Goal: Task Accomplishment & Management: Use online tool/utility

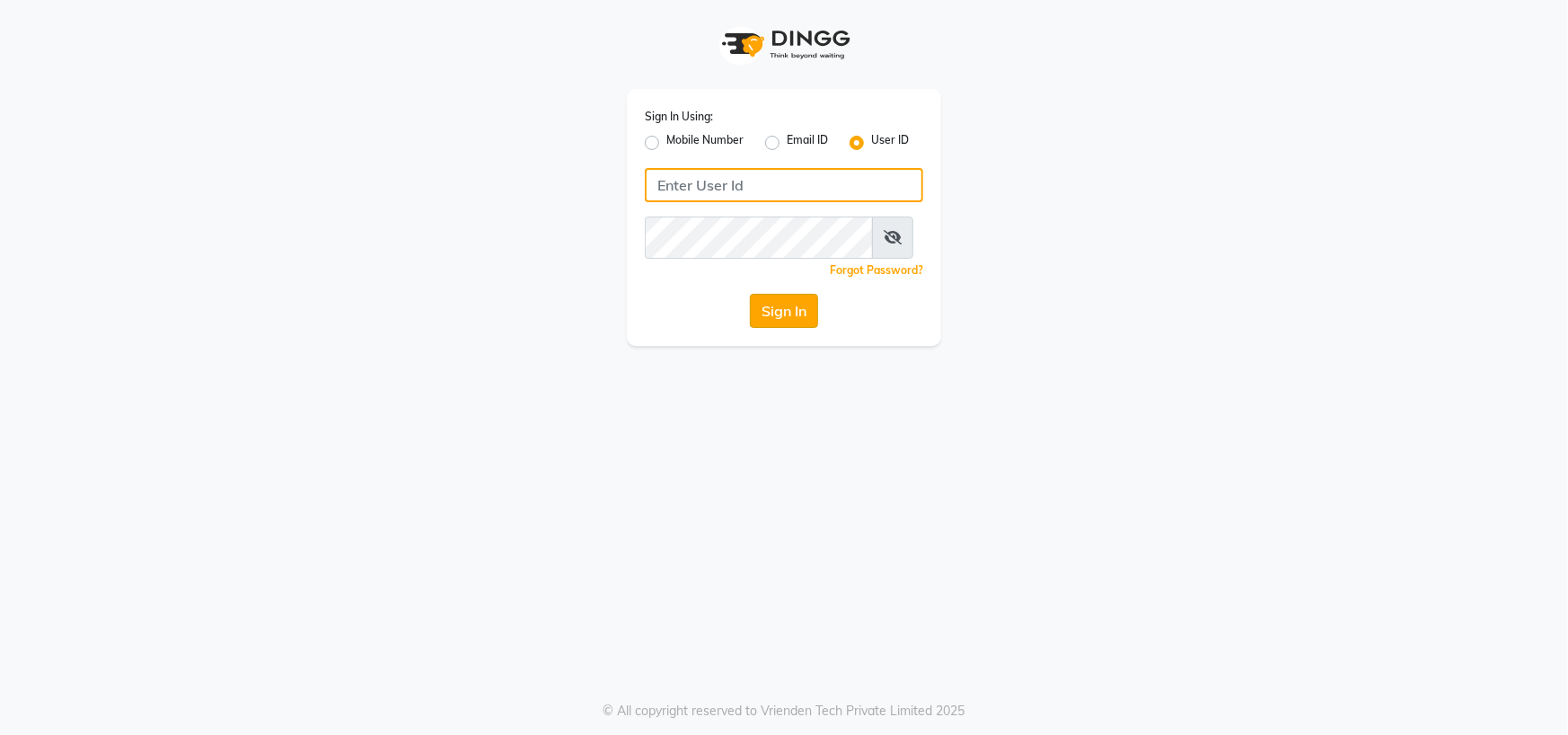
type input "[PERSON_NAME] @123"
click at [782, 327] on button "Sign In" at bounding box center [784, 311] width 68 height 34
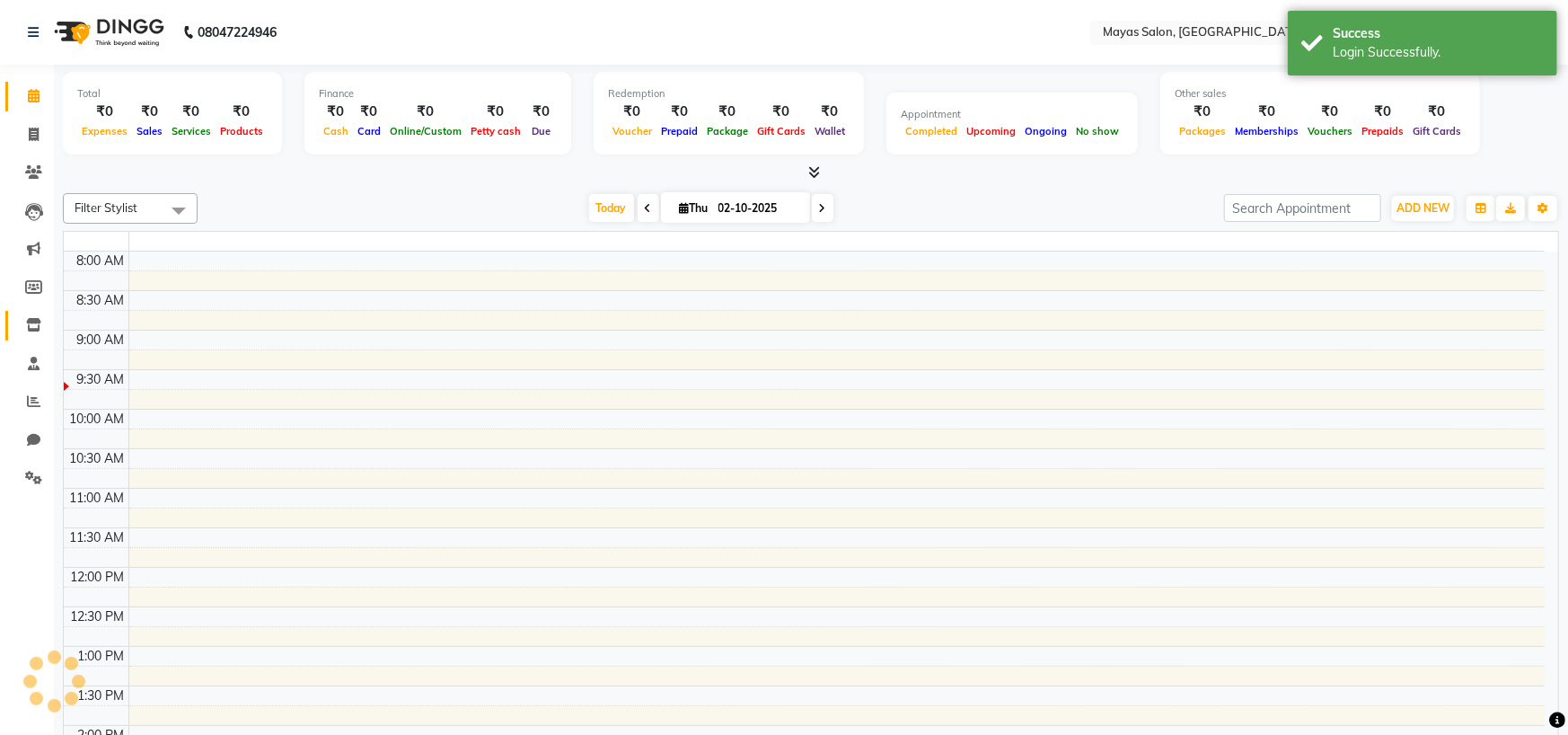
select select "en"
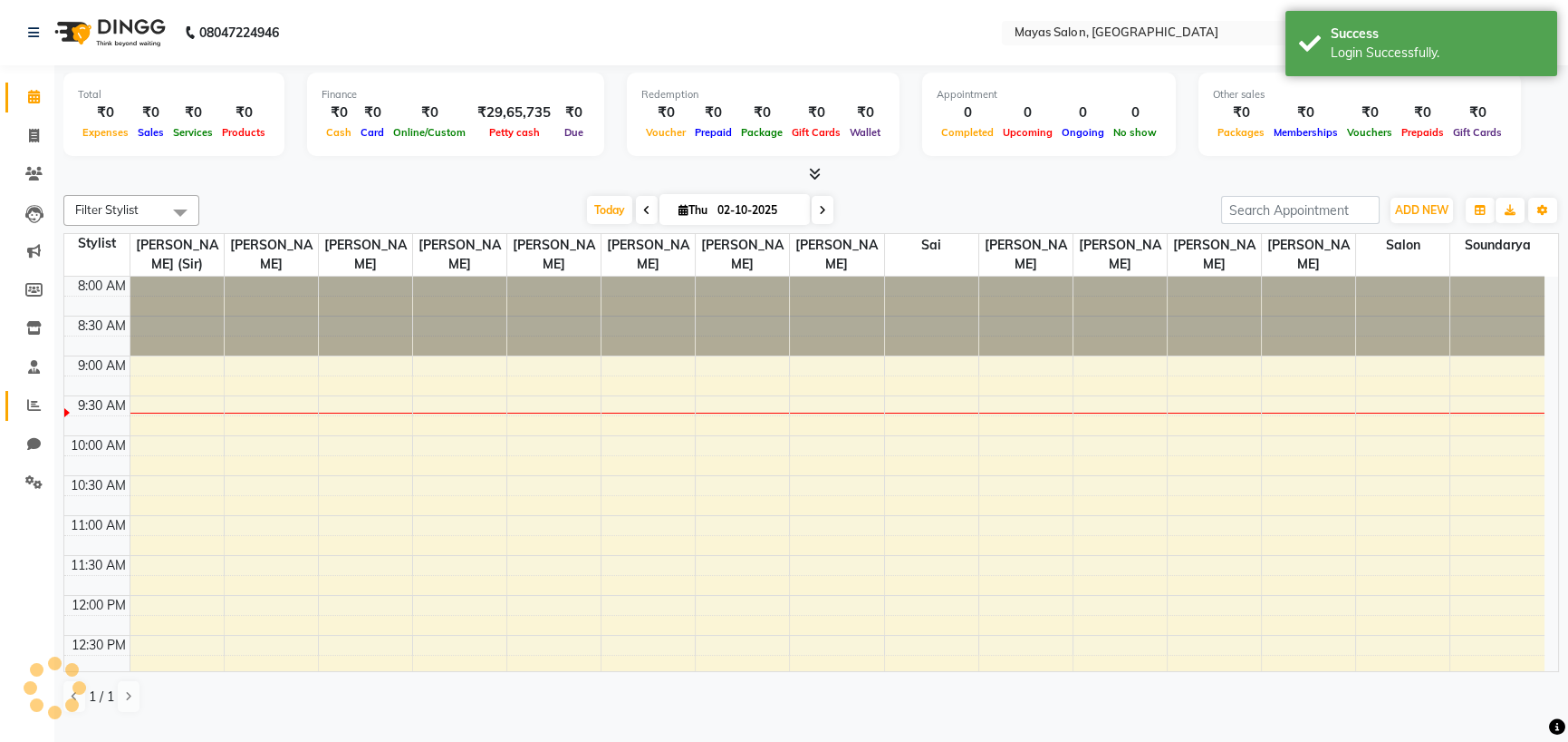
click at [18, 407] on span at bounding box center [34, 405] width 32 height 21
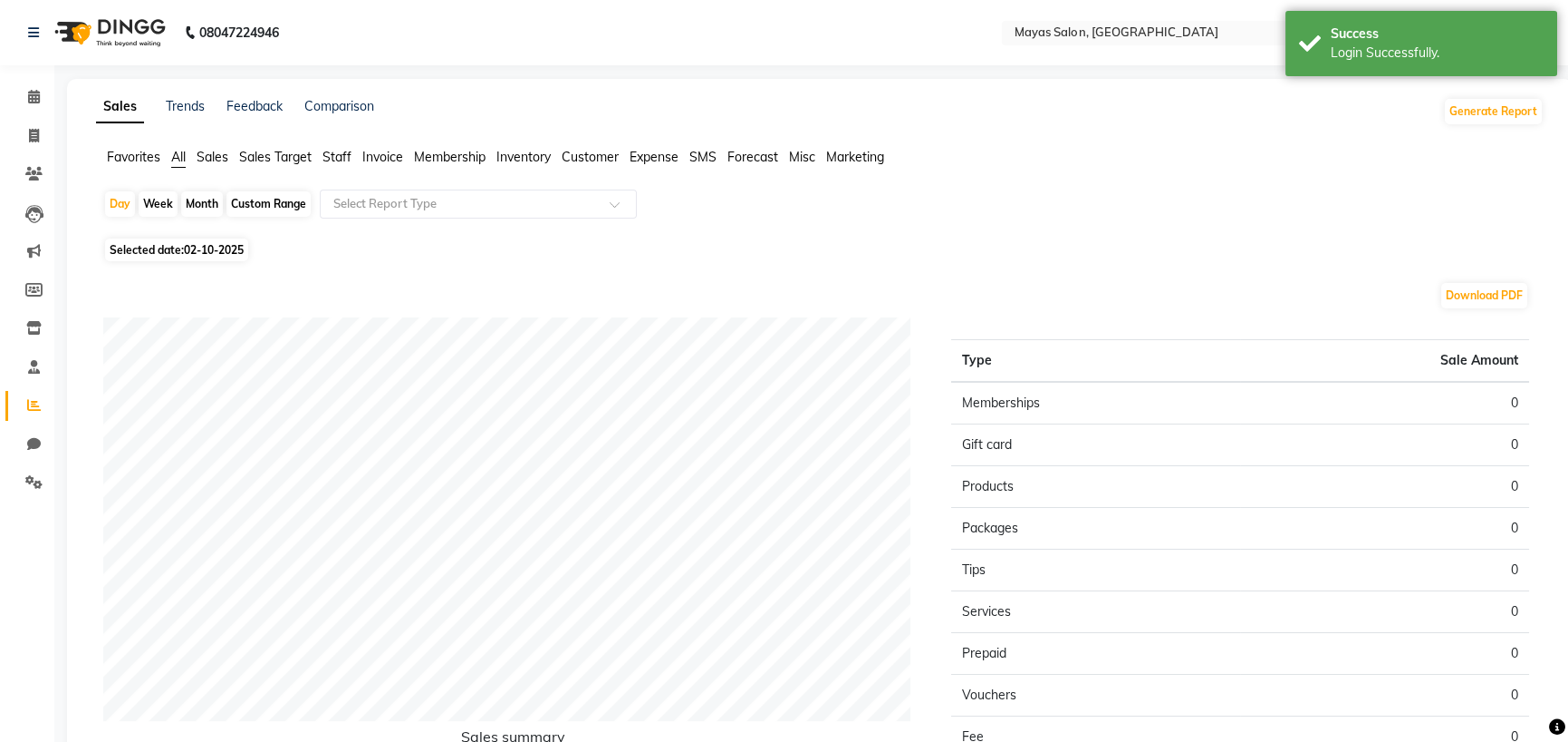
click at [199, 217] on div "Month" at bounding box center [203, 204] width 42 height 25
select select "10"
select select "2025"
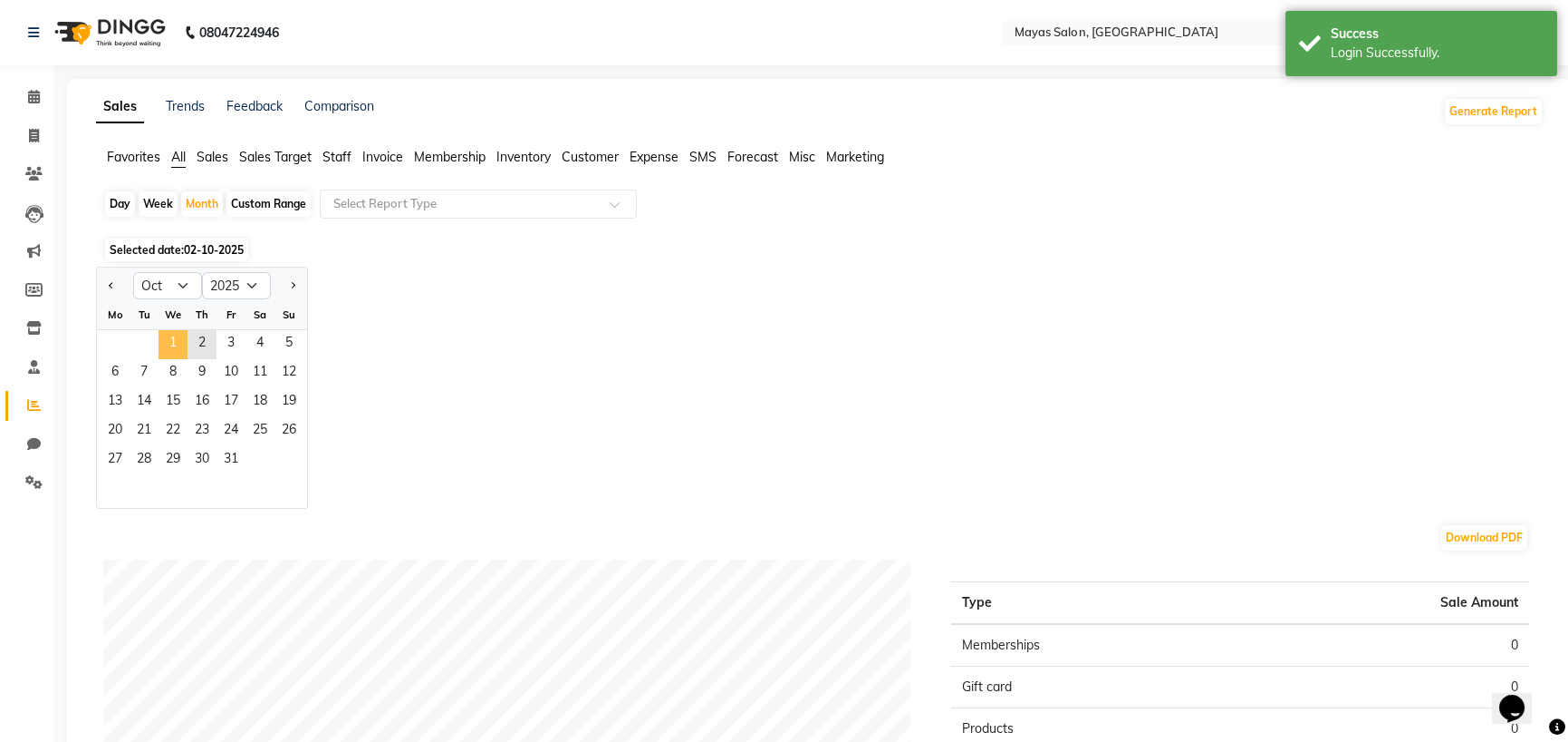
click at [188, 359] on span "1" at bounding box center [173, 344] width 29 height 29
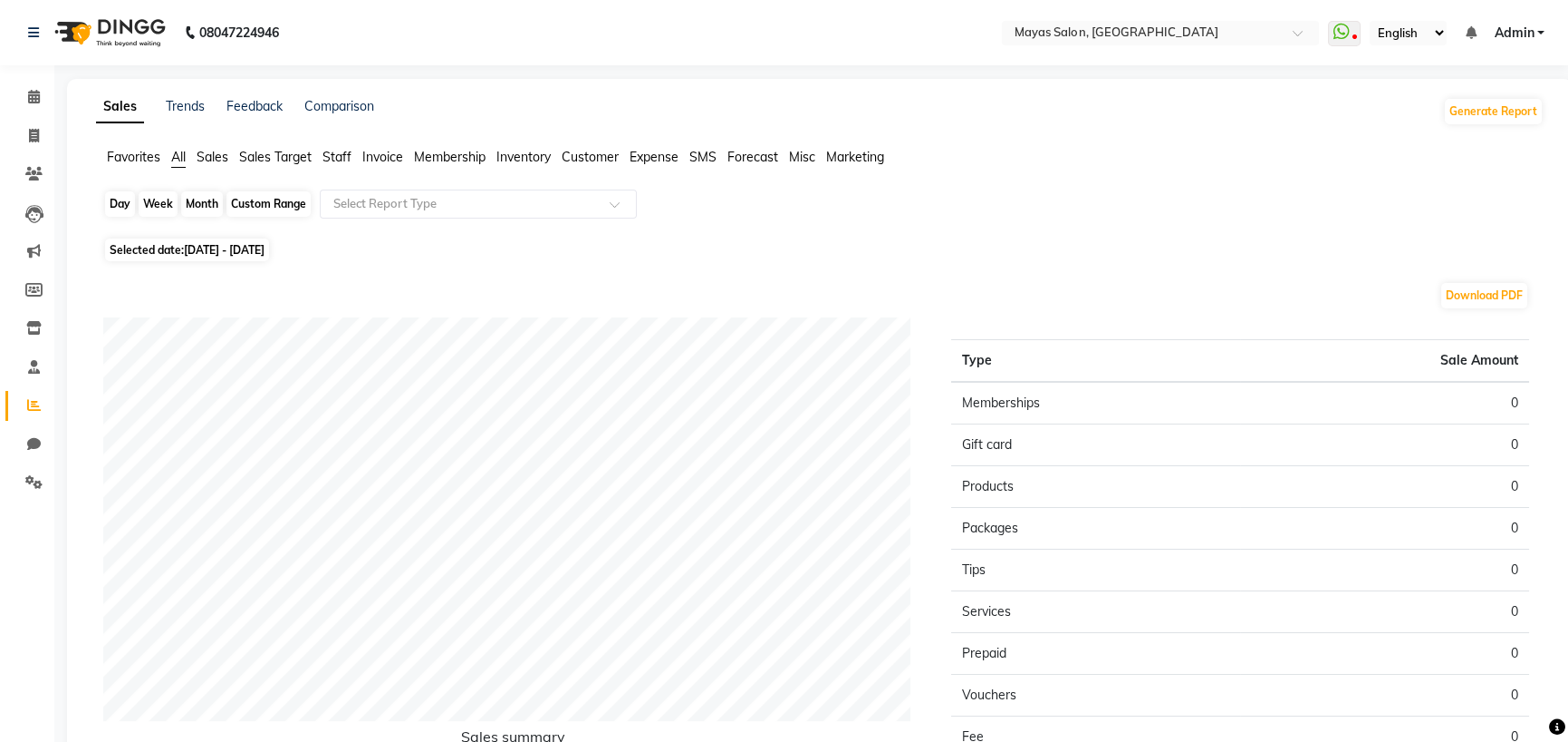
click at [197, 217] on div "Month" at bounding box center [203, 204] width 42 height 25
select select "10"
select select "2025"
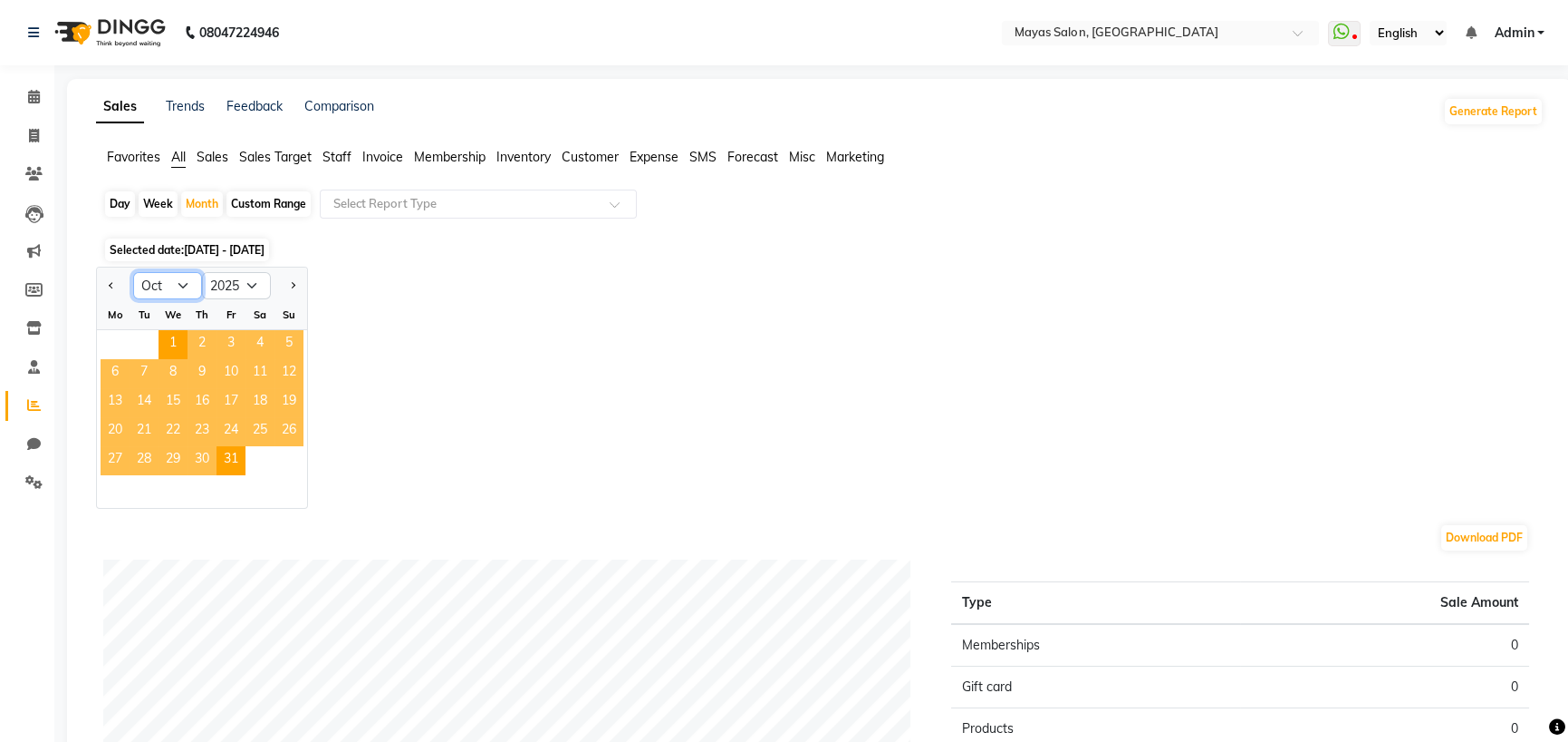
click at [193, 300] on select "Jan Feb Mar Apr May Jun [DATE] Aug Sep Oct Nov Dec" at bounding box center [167, 285] width 69 height 27
select select "9"
click at [150, 300] on select "Jan Feb Mar Apr May Jun [DATE] Aug Sep Oct Nov Dec" at bounding box center [167, 285] width 69 height 27
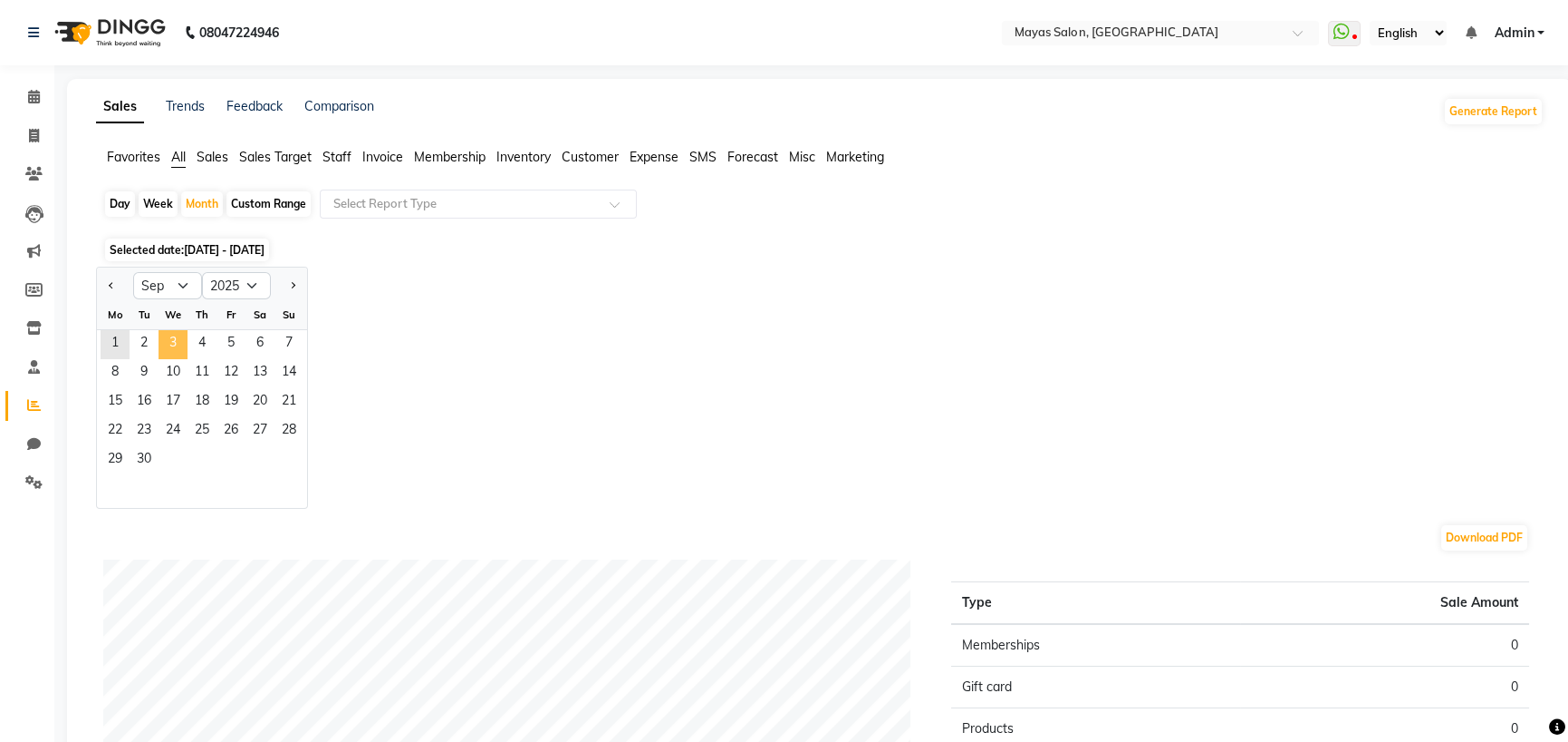
click at [188, 359] on span "3" at bounding box center [173, 344] width 29 height 29
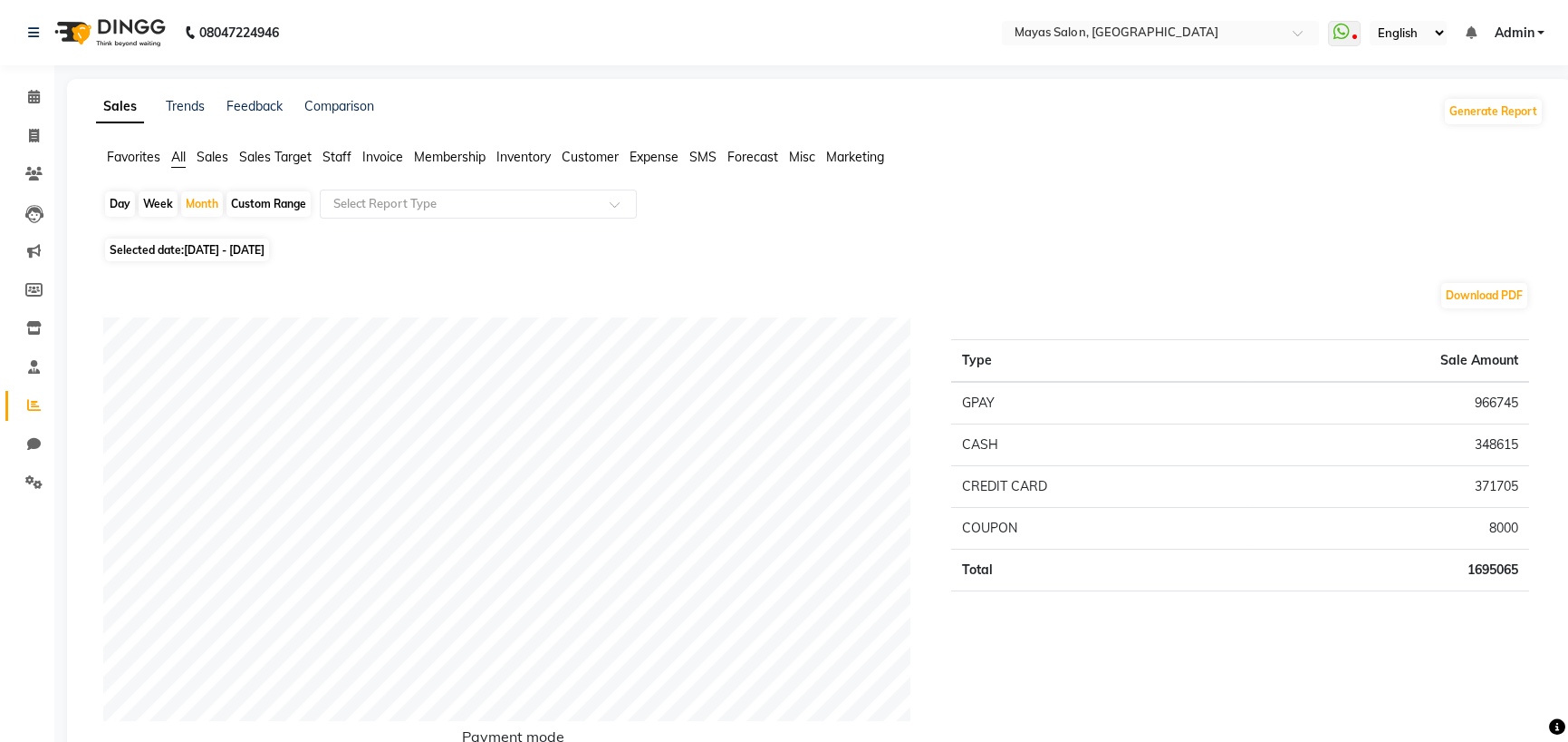
click at [135, 217] on div "Day" at bounding box center [120, 204] width 30 height 25
select select "9"
select select "2025"
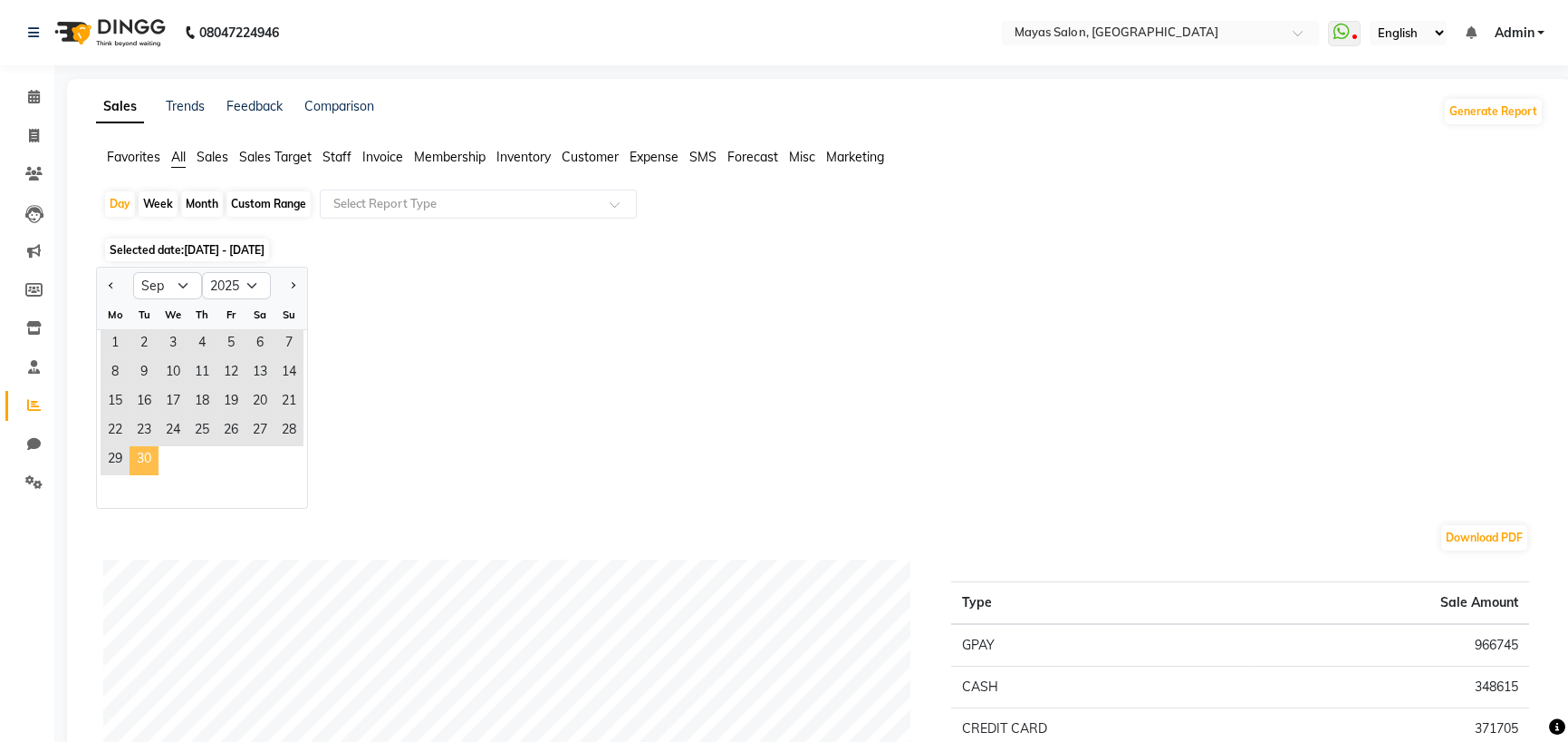
click at [157, 475] on span "30" at bounding box center [144, 460] width 29 height 29
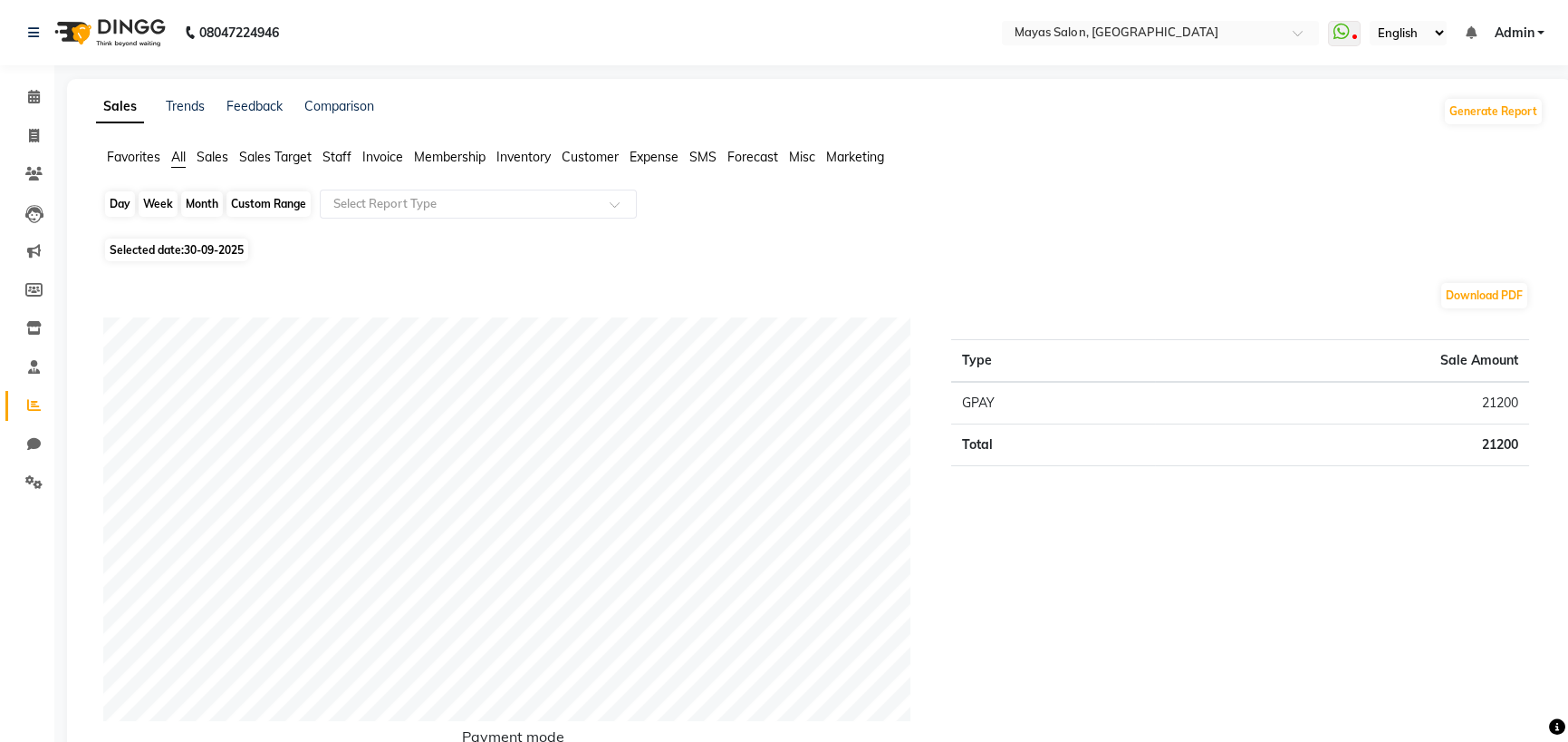
click at [133, 217] on div "Day" at bounding box center [120, 204] width 30 height 25
select select "9"
select select "2025"
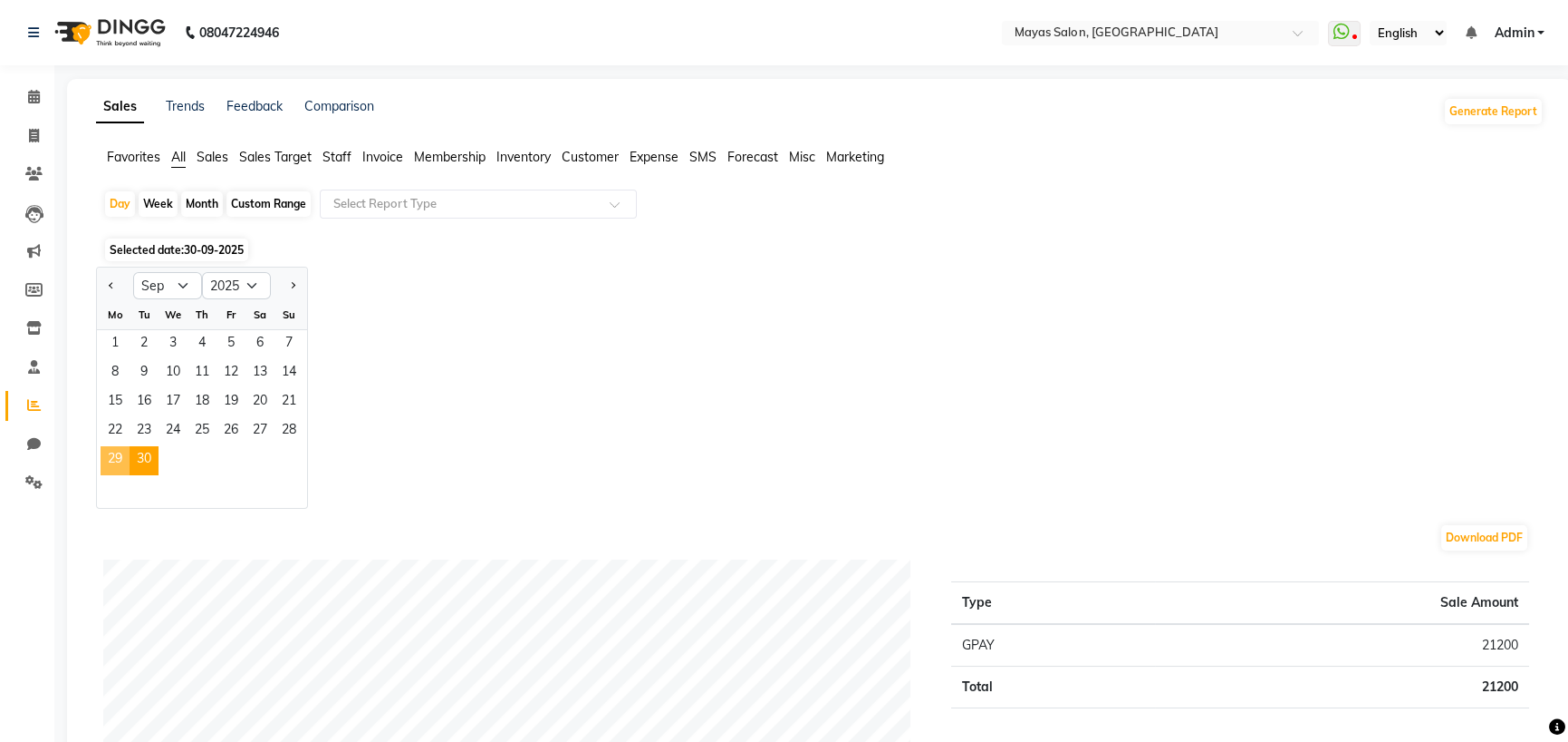
click at [113, 475] on span "29" at bounding box center [115, 460] width 29 height 29
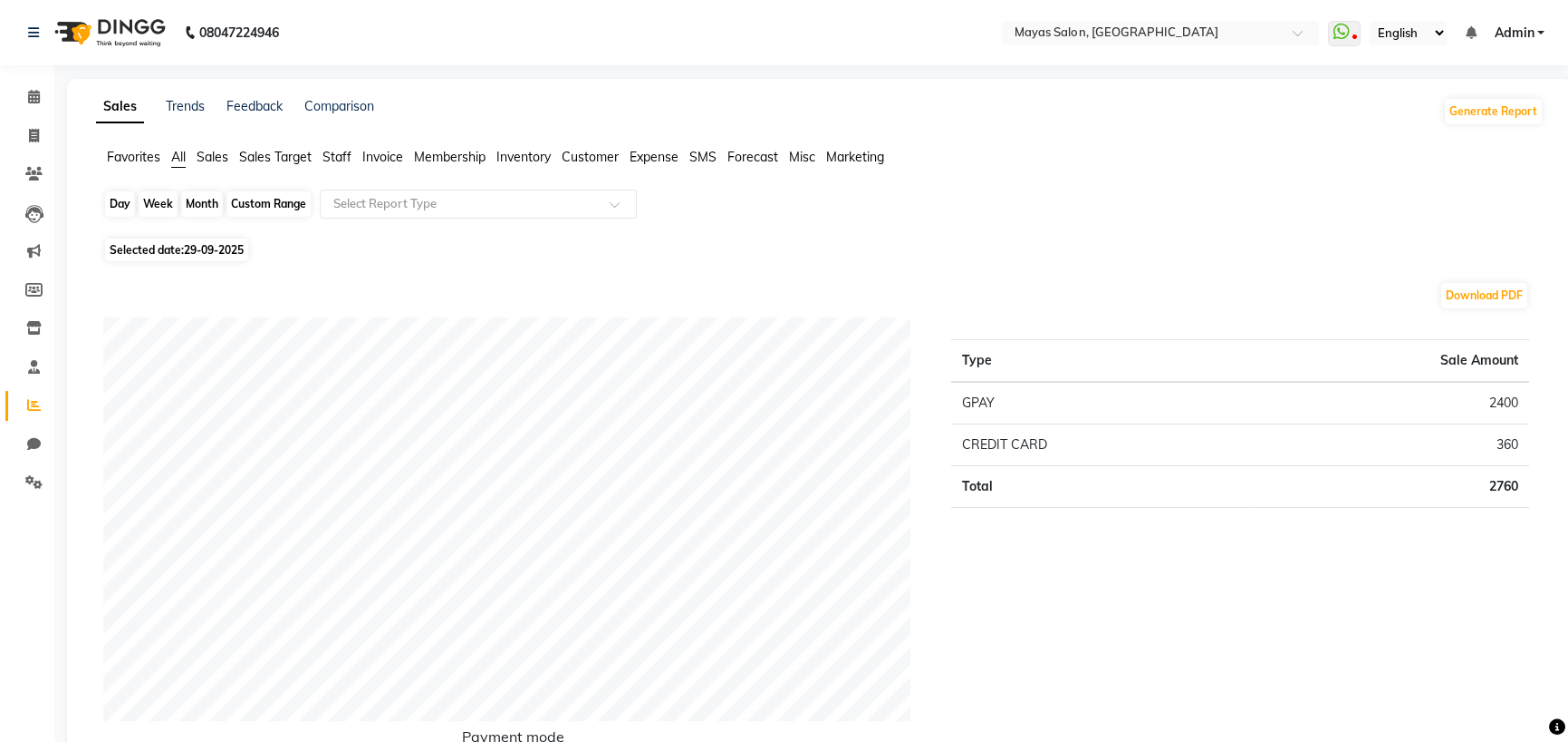
click at [124, 217] on div "Day" at bounding box center [120, 204] width 30 height 25
select select "9"
select select "2025"
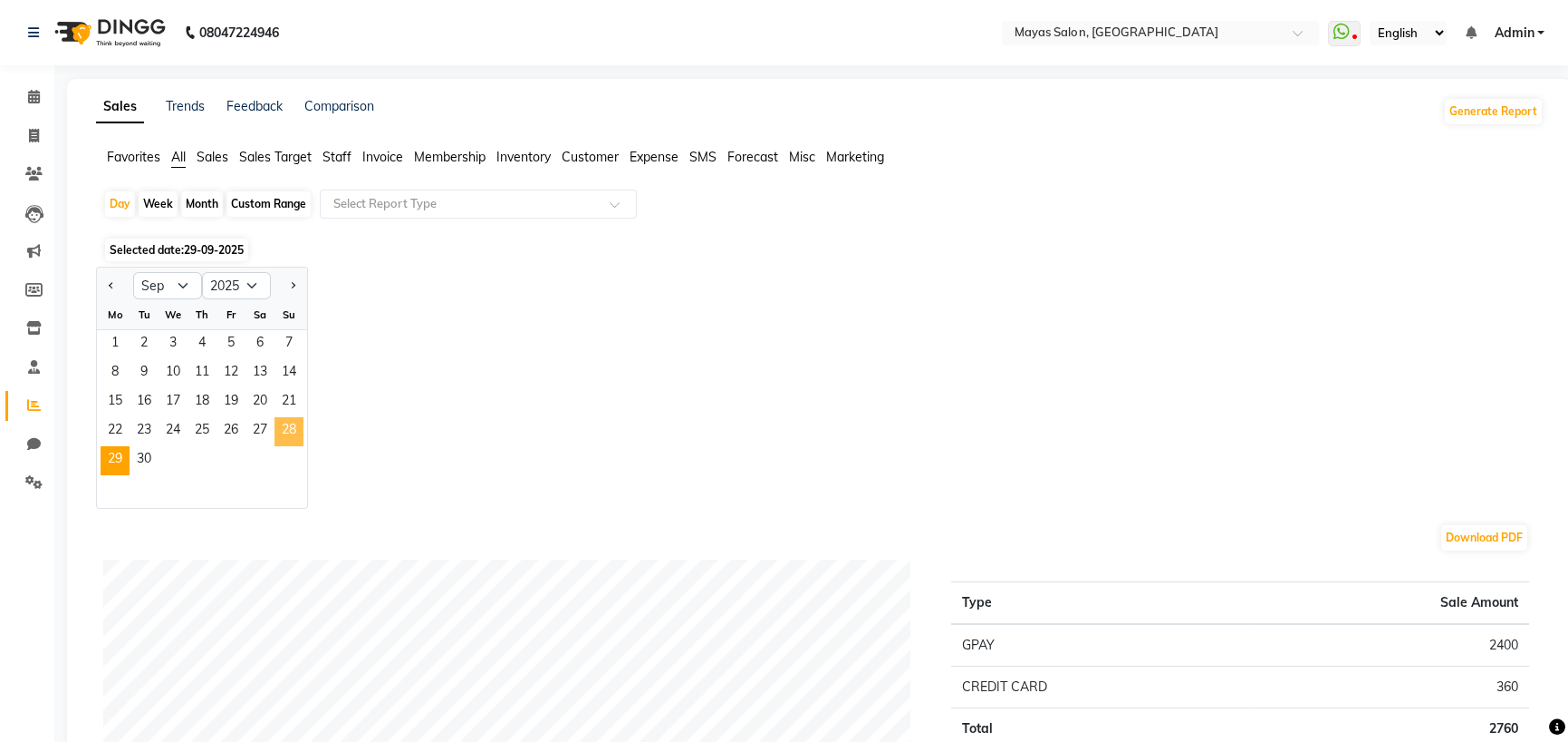
click at [303, 446] on span "28" at bounding box center [288, 431] width 29 height 29
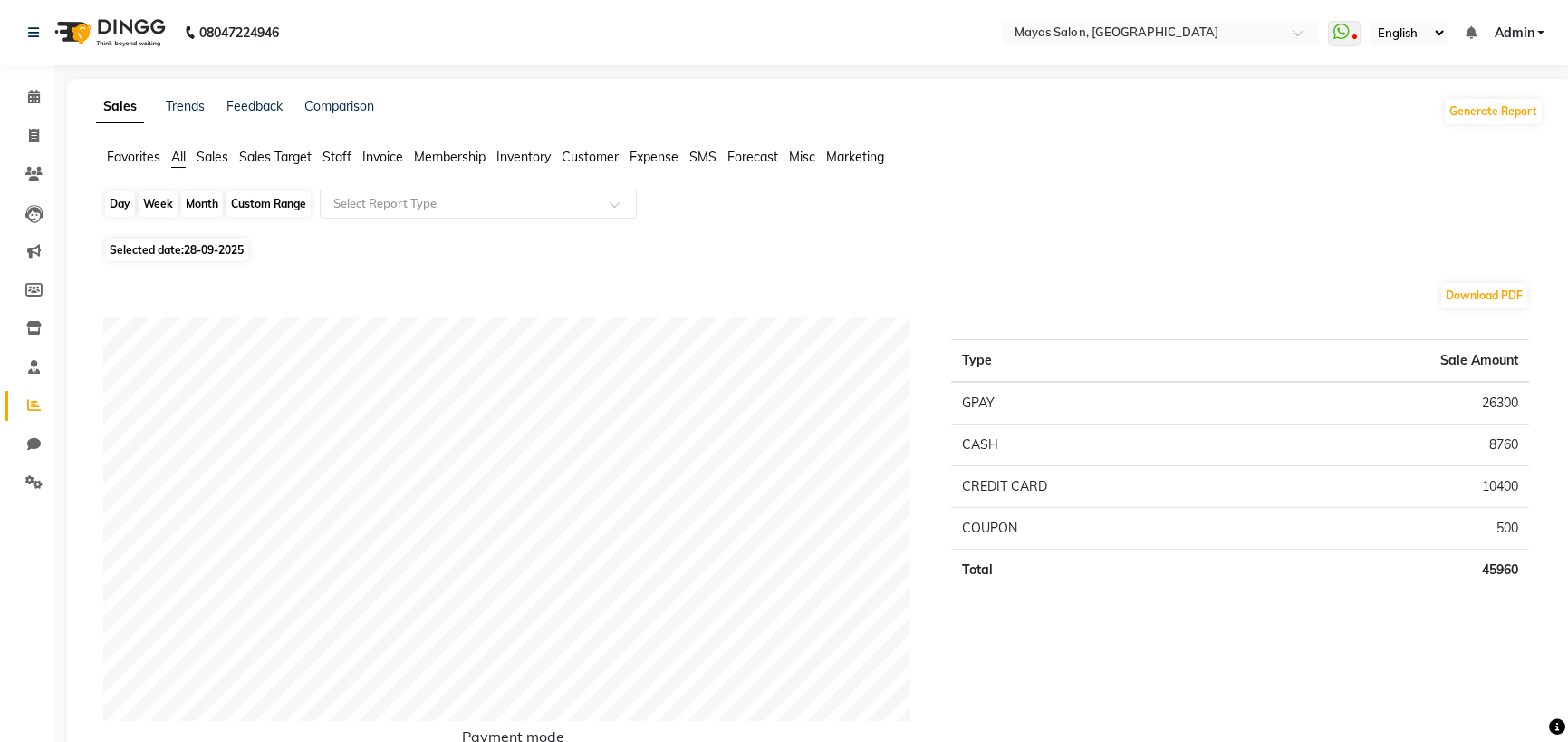
click at [129, 217] on div "Day" at bounding box center [120, 204] width 30 height 25
select select "9"
select select "2025"
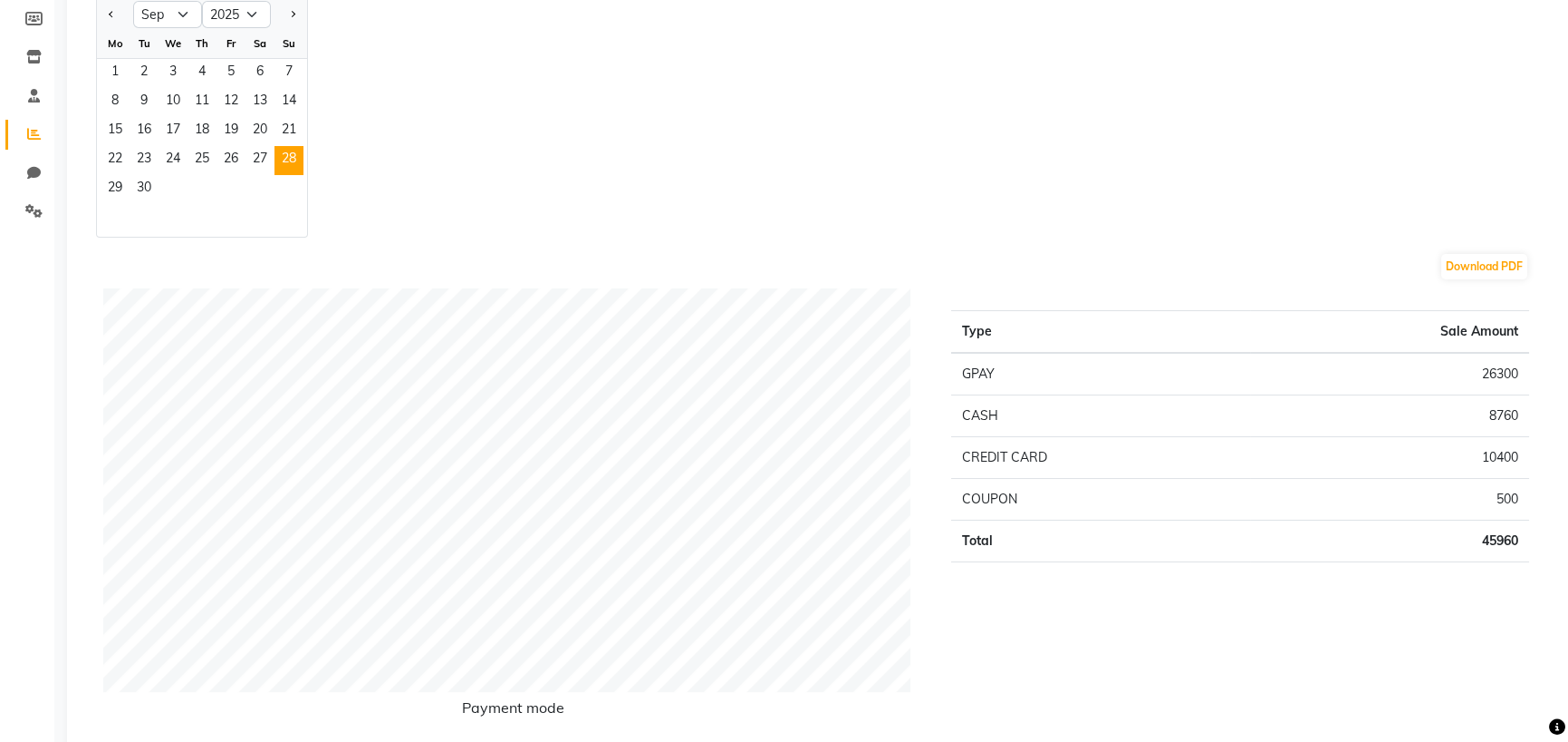
scroll to position [272, 0]
click at [274, 174] on span "27" at bounding box center [260, 159] width 29 height 29
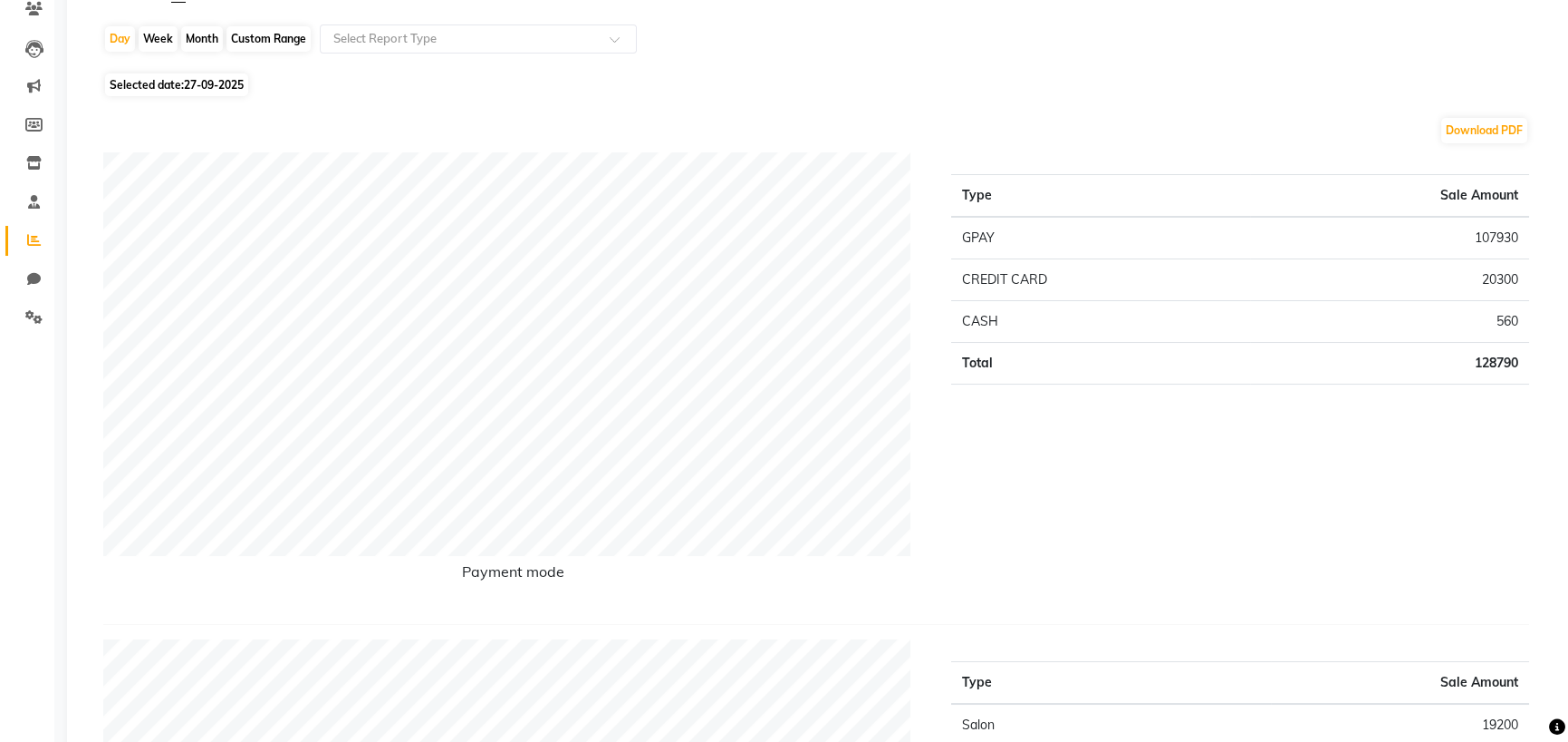
scroll to position [0, 0]
